Goal: Task Accomplishment & Management: Use online tool/utility

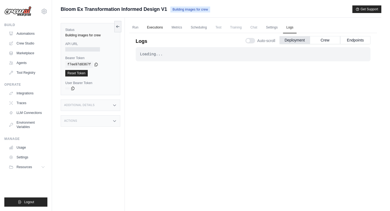
click at [152, 28] on link "Executions" at bounding box center [155, 27] width 22 height 11
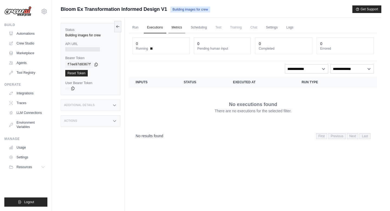
click at [180, 27] on link "Metrics" at bounding box center [176, 27] width 17 height 11
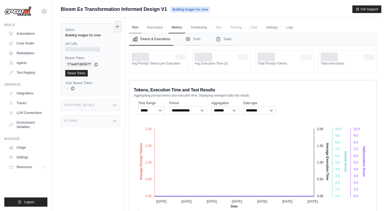
click at [136, 29] on link "Run" at bounding box center [135, 27] width 12 height 11
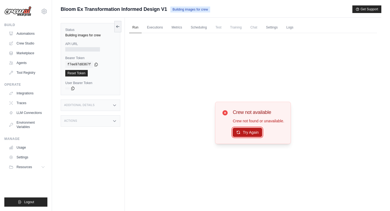
click at [249, 130] on button "Try Again" at bounding box center [248, 132] width 30 height 9
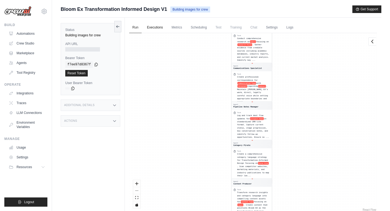
click at [156, 26] on link "Executions" at bounding box center [155, 27] width 22 height 11
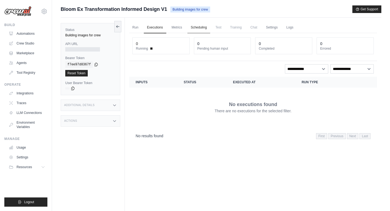
click at [204, 26] on link "Scheduling" at bounding box center [198, 27] width 22 height 11
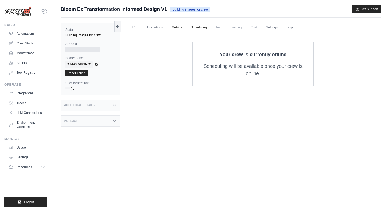
click at [179, 27] on link "Metrics" at bounding box center [176, 27] width 17 height 11
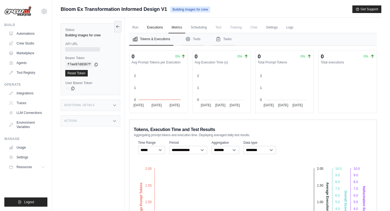
click at [161, 27] on link "Executions" at bounding box center [155, 27] width 22 height 11
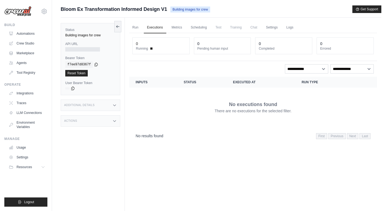
click at [140, 82] on th "Inputs" at bounding box center [153, 82] width 48 height 11
click at [177, 28] on link "Metrics" at bounding box center [176, 27] width 17 height 11
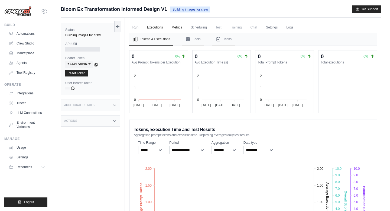
click at [144, 25] on link "Executions" at bounding box center [155, 27] width 22 height 11
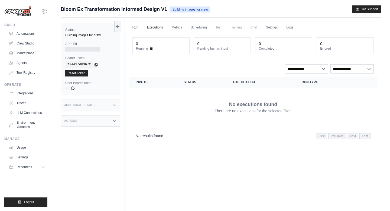
click at [135, 26] on link "Run" at bounding box center [135, 27] width 12 height 11
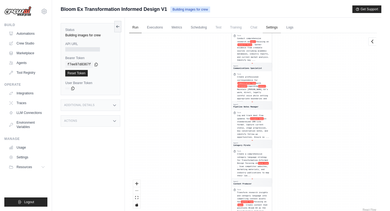
click at [268, 26] on link "Settings" at bounding box center [272, 27] width 18 height 11
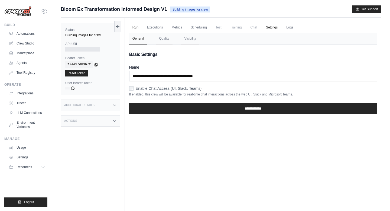
click at [134, 25] on link "Run" at bounding box center [135, 27] width 12 height 11
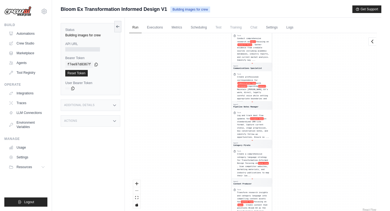
click at [136, 190] on div "React Flow controls" at bounding box center [136, 194] width 7 height 28
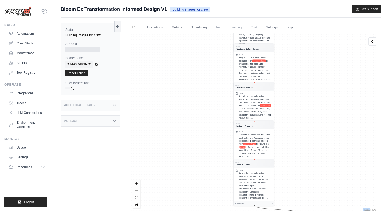
drag, startPoint x: 174, startPoint y: 160, endPoint x: 178, endPoint y: 94, distance: 66.5
click at [178, 94] on div "Agent Chief of Staff Task Create a comprehensive weekly execution plan that tra…" at bounding box center [253, 122] width 248 height 179
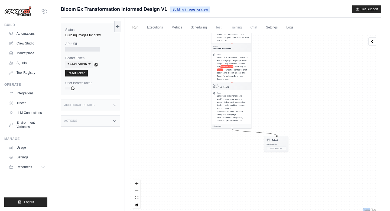
drag, startPoint x: 178, startPoint y: 94, endPoint x: 173, endPoint y: 119, distance: 26.0
click at [173, 119] on div "Agent Chief of Staff Task Create a comprehensive weekly execution plan that tra…" at bounding box center [253, 122] width 248 height 179
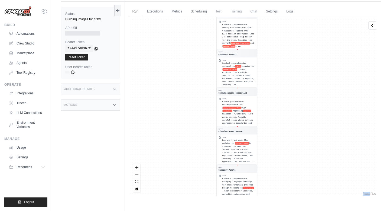
scroll to position [23, 0]
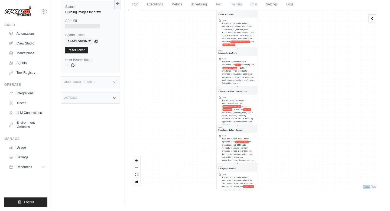
drag, startPoint x: 185, startPoint y: 133, endPoint x: 170, endPoint y: 210, distance: 78.5
click at [170, 210] on main "Submit a support request Describe your issue or question * Please be specific a…" at bounding box center [221, 94] width 338 height 234
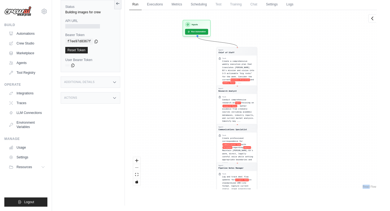
drag, startPoint x: 195, startPoint y: 125, endPoint x: 195, endPoint y: 163, distance: 37.9
click at [195, 163] on div "Agent Chief of Staff Task Create a comprehensive weekly execution plan that tra…" at bounding box center [253, 99] width 248 height 179
click at [194, 30] on button "Run Automation" at bounding box center [196, 31] width 24 height 6
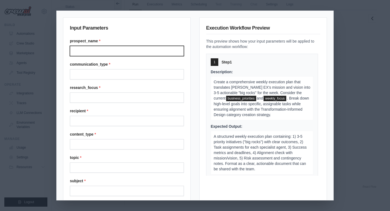
click at [111, 52] on input "prospect_name *" at bounding box center [127, 51] width 114 height 10
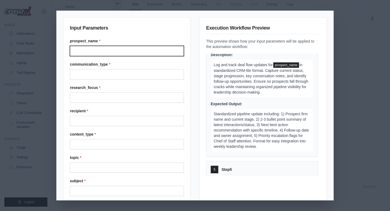
scroll to position [409, 0]
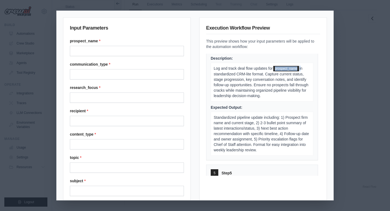
drag, startPoint x: 273, startPoint y: 70, endPoint x: 301, endPoint y: 70, distance: 28.4
click at [301, 70] on p "Log and track deal flow updates for prospect_name in standardized CRM-lite form…" at bounding box center [262, 82] width 103 height 39
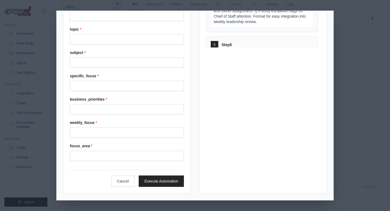
scroll to position [0, 0]
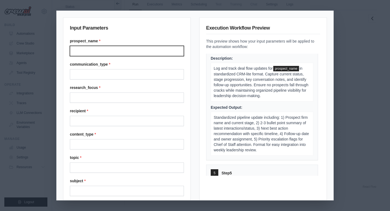
click at [99, 48] on input "prospect_name *" at bounding box center [127, 51] width 114 height 10
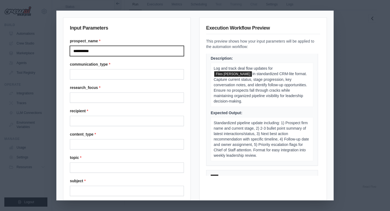
type input "**********"
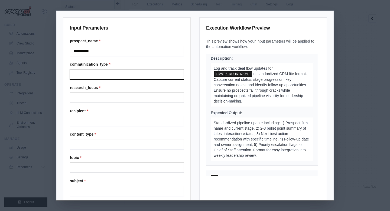
click at [90, 75] on input "communication_type *" at bounding box center [127, 74] width 114 height 10
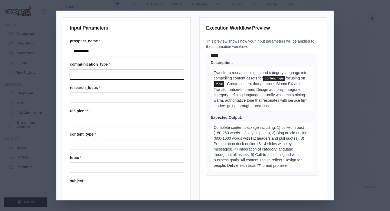
scroll to position [673, 0]
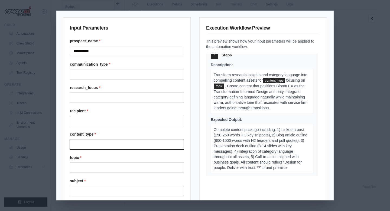
click at [113, 145] on input "content_type *" at bounding box center [127, 144] width 114 height 10
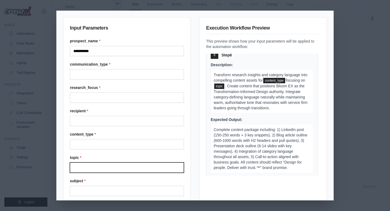
click at [97, 166] on input "topic *" at bounding box center [127, 167] width 114 height 10
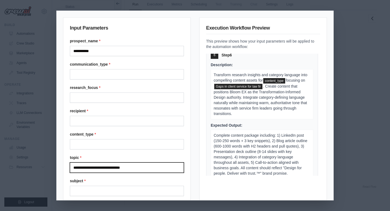
scroll to position [678, 0]
type input "**********"
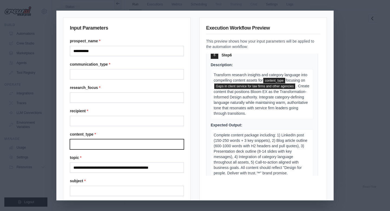
click at [79, 145] on input "content_type *" at bounding box center [127, 144] width 114 height 10
click at [78, 143] on input "**********" at bounding box center [127, 144] width 114 height 10
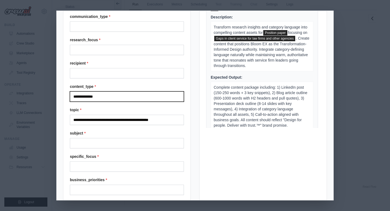
scroll to position [50, 0]
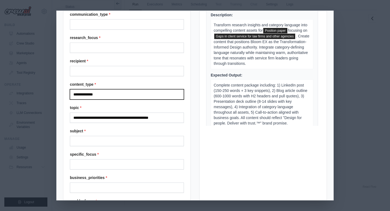
type input "**********"
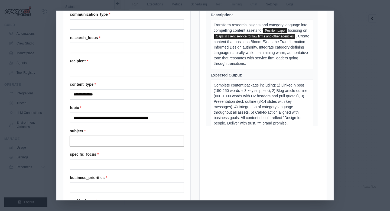
click at [94, 141] on input "subject *" at bounding box center [127, 141] width 114 height 10
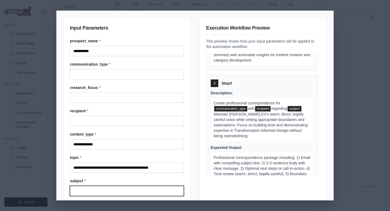
scroll to position [1, 0]
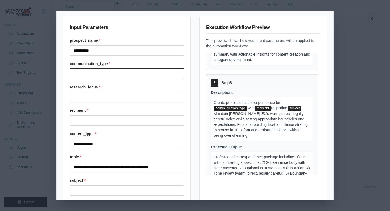
click at [105, 76] on input "communication_type *" at bounding box center [127, 73] width 114 height 10
type input "*"
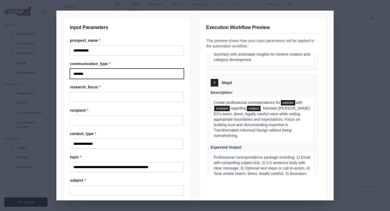
type input "*******"
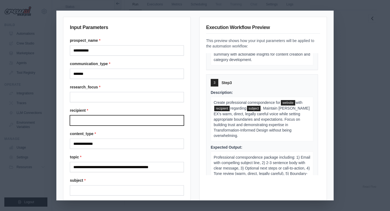
click at [93, 118] on input "recipient *" at bounding box center [127, 120] width 114 height 10
type input "********"
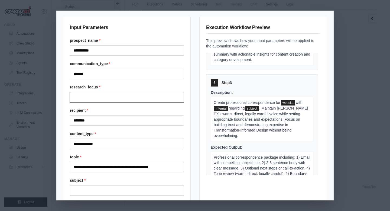
click at [102, 98] on input "research_focus *" at bounding box center [127, 97] width 114 height 10
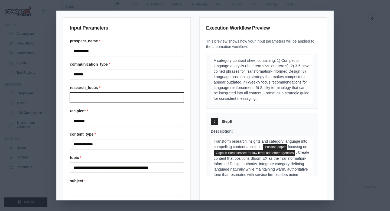
scroll to position [614, 0]
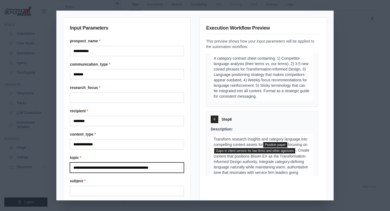
drag, startPoint x: 174, startPoint y: 169, endPoint x: 63, endPoint y: 161, distance: 111.5
click at [63, 161] on div "**********" at bounding box center [127, 169] width 128 height 304
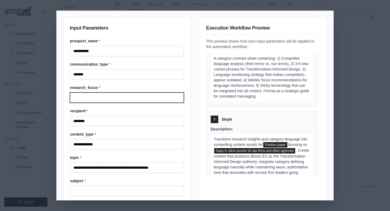
click at [75, 93] on input "research_focus *" at bounding box center [127, 97] width 114 height 10
paste input "**********"
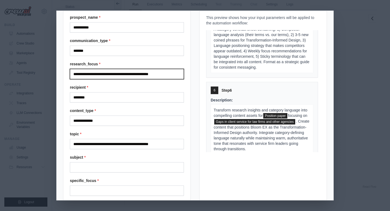
scroll to position [33, 0]
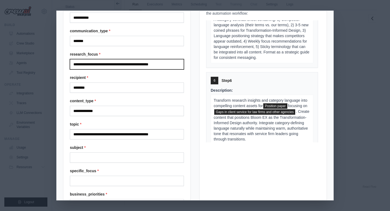
type input "**********"
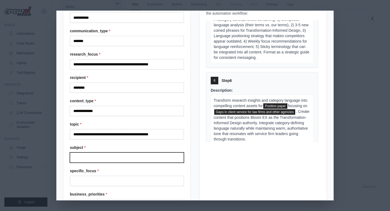
click at [84, 155] on input "subject *" at bounding box center [127, 157] width 114 height 10
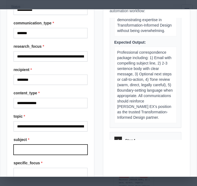
scroll to position [671, 0]
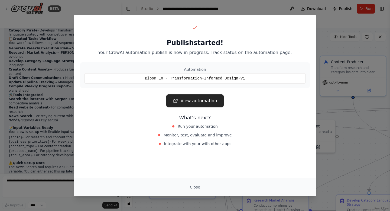
click at [210, 103] on link "View automation" at bounding box center [194, 100] width 57 height 13
